Goal: Information Seeking & Learning: Find specific fact

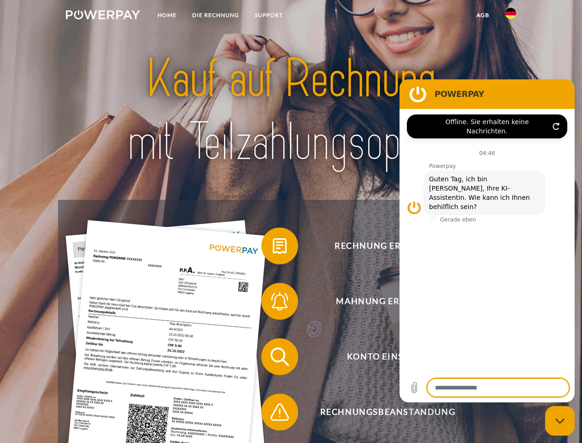
click at [103, 16] on img at bounding box center [103, 14] width 74 height 9
click at [511, 16] on img at bounding box center [510, 13] width 11 height 11
click at [483, 15] on link "agb" at bounding box center [483, 15] width 29 height 17
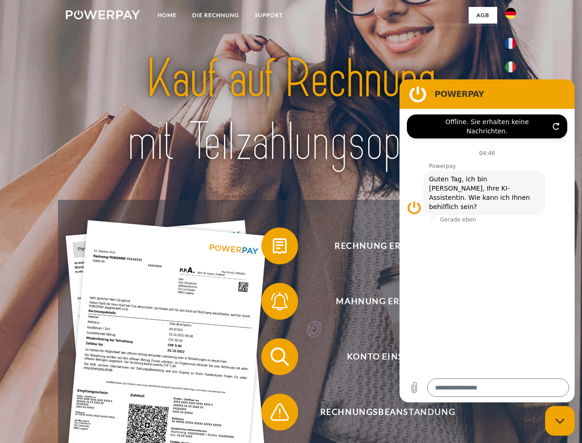
click at [273, 248] on span at bounding box center [266, 246] width 46 height 46
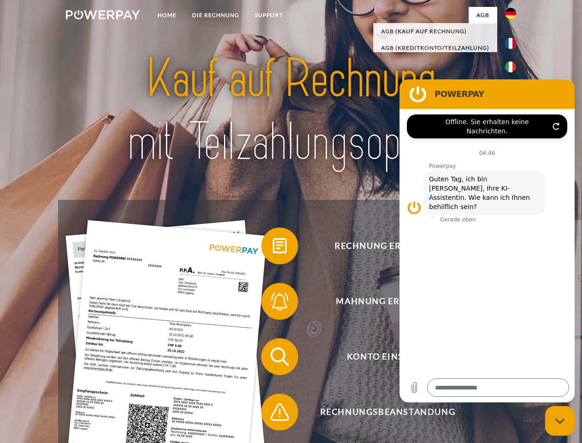
click at [273, 303] on span at bounding box center [266, 301] width 46 height 46
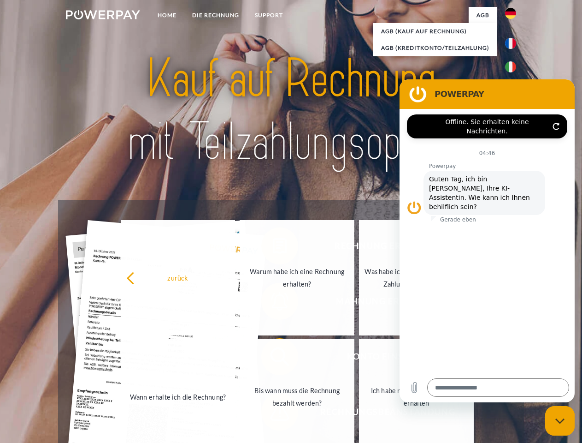
click at [273, 358] on link "Bis wann muss die Rechnung bezahlt werden?" at bounding box center [297, 396] width 115 height 115
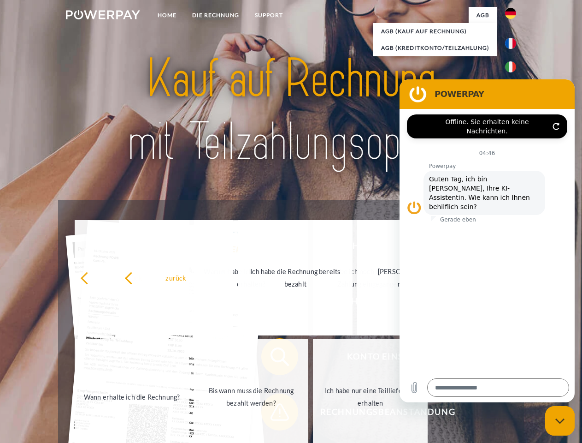
click at [273, 414] on span at bounding box center [266, 412] width 46 height 46
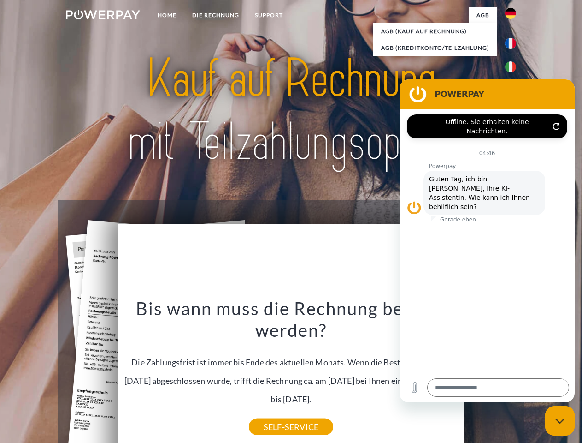
click at [560, 420] on icon "Messaging-Fenster schließen" at bounding box center [561, 421] width 10 height 6
type textarea "*"
